Goal: Task Accomplishment & Management: Manage account settings

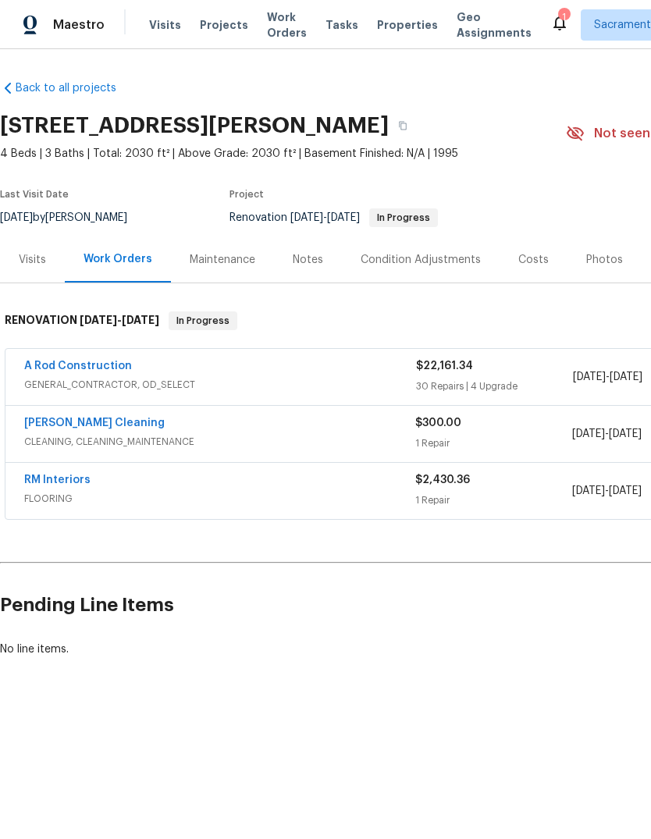
click at [550, 16] on icon at bounding box center [559, 22] width 19 height 19
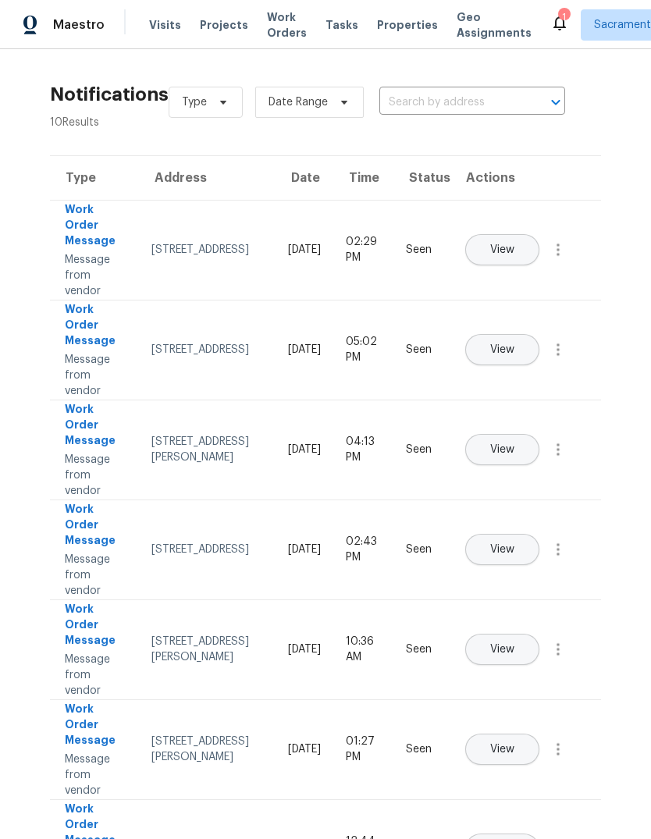
click at [514, 244] on span "View" at bounding box center [502, 250] width 24 height 12
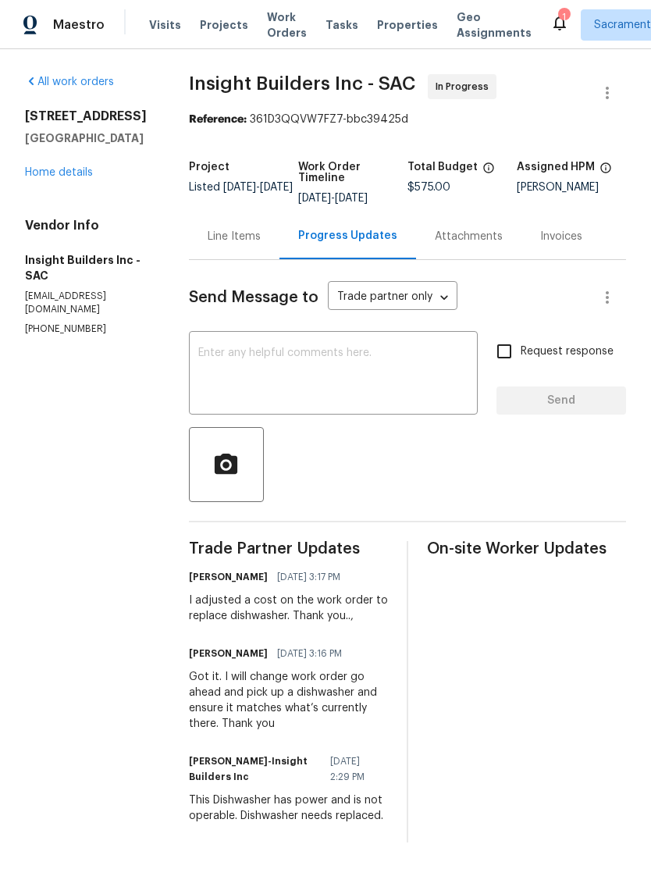
click at [78, 177] on link "Home details" at bounding box center [59, 172] width 68 height 11
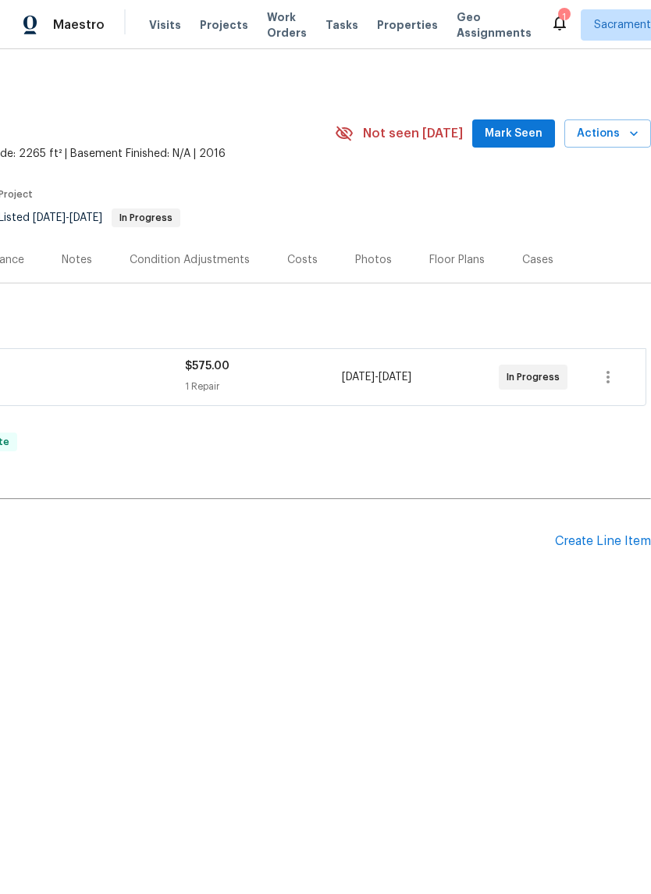
scroll to position [0, 231]
click at [558, 12] on div "1" at bounding box center [563, 17] width 11 height 16
click at [528, 5] on div "Maestro Visits Projects Work Orders Tasks Properties Geo Assignments 1 Sacramen…" at bounding box center [325, 24] width 651 height 49
click at [553, 28] on icon at bounding box center [559, 24] width 12 height 16
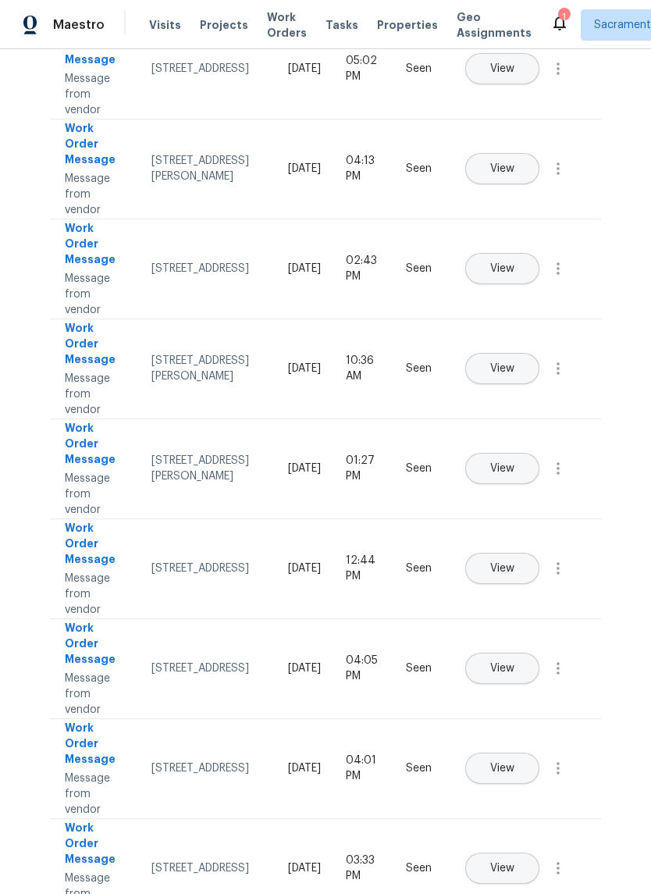
scroll to position [280, 0]
